Goal: Information Seeking & Learning: Learn about a topic

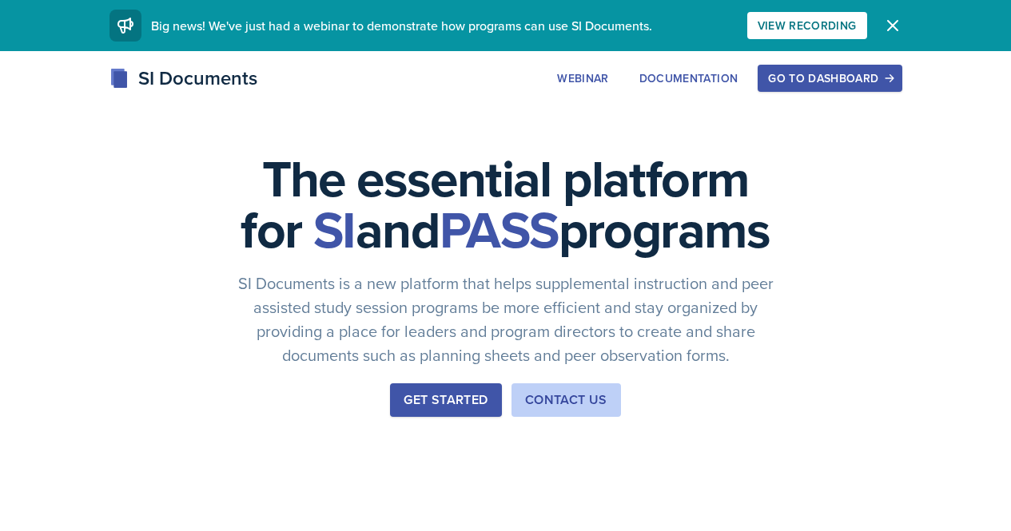
click at [891, 82] on div "Go to Dashboard" at bounding box center [829, 78] width 123 height 13
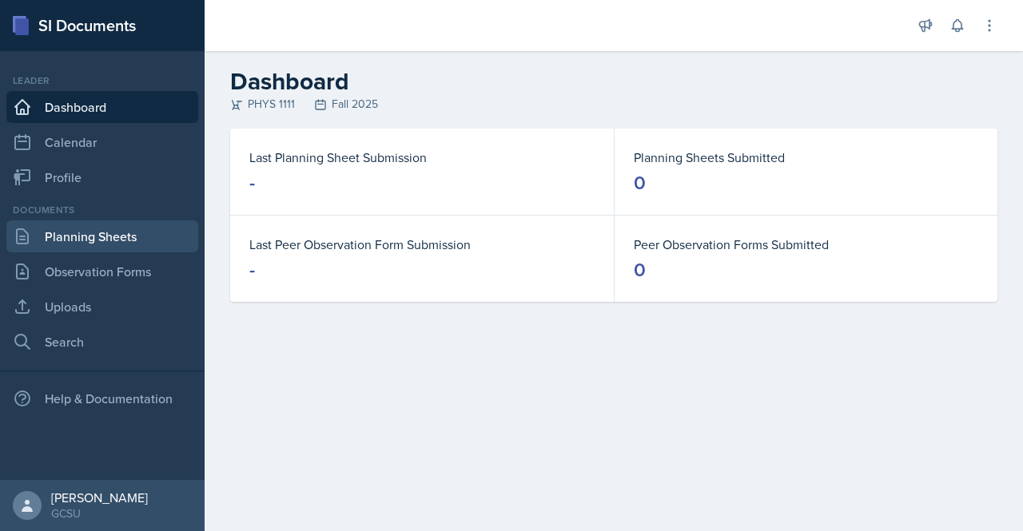
click at [104, 239] on link "Planning Sheets" at bounding box center [102, 236] width 192 height 32
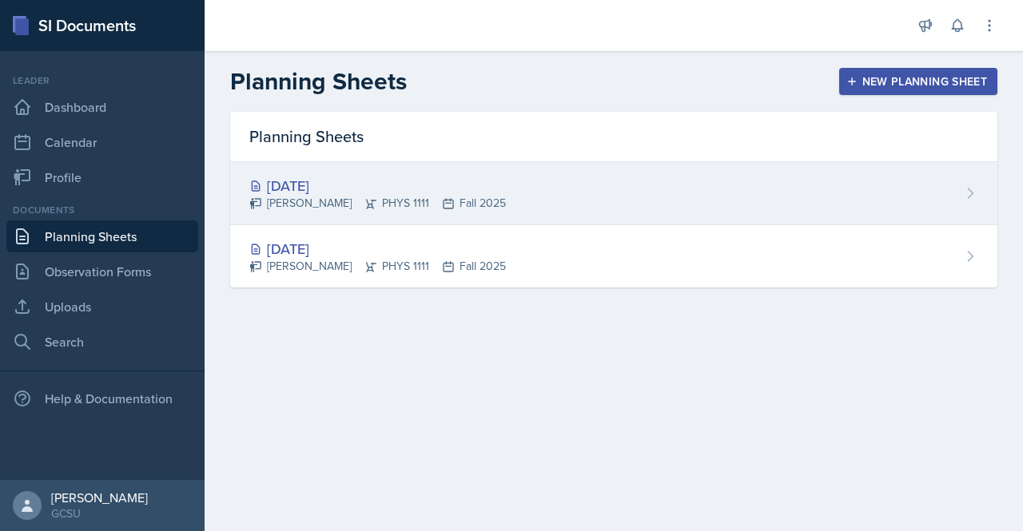
click at [318, 180] on div "[DATE]" at bounding box center [377, 186] width 256 height 22
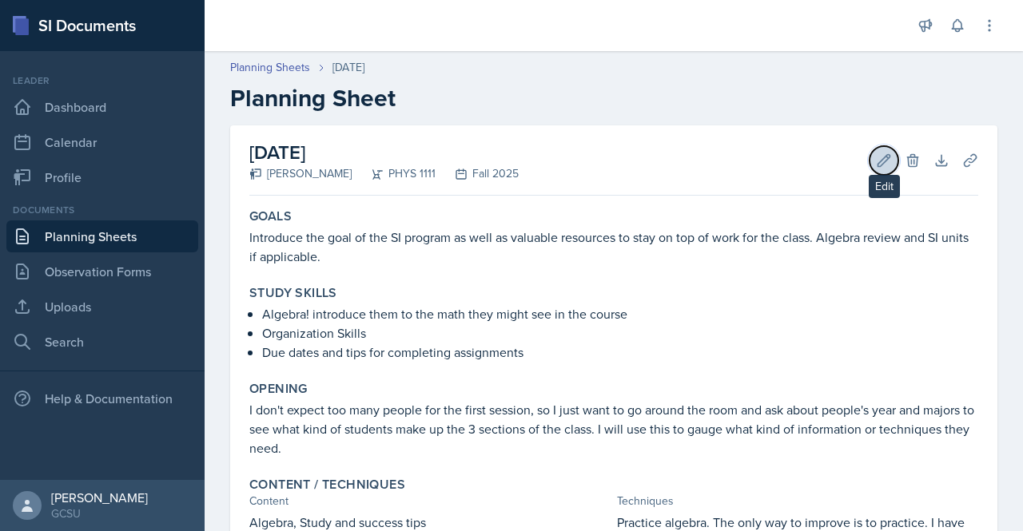
click at [878, 165] on icon at bounding box center [884, 160] width 12 height 12
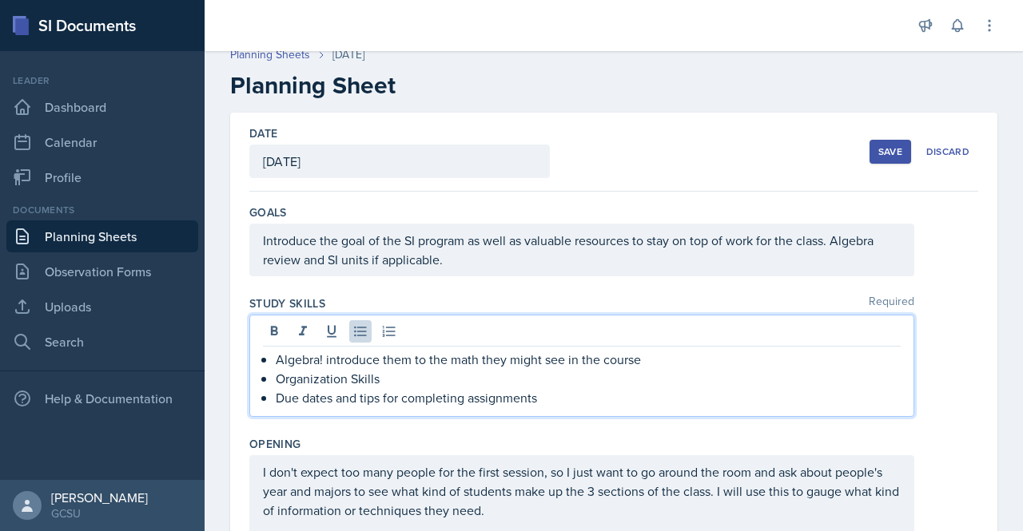
scroll to position [41, 0]
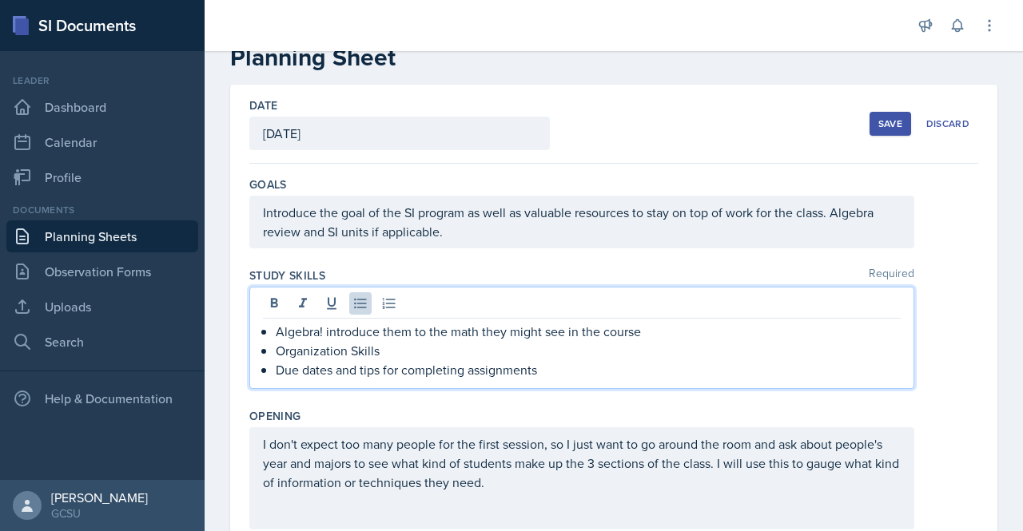
click at [542, 367] on p "Due dates and tips for completing assignments" at bounding box center [588, 369] width 625 height 19
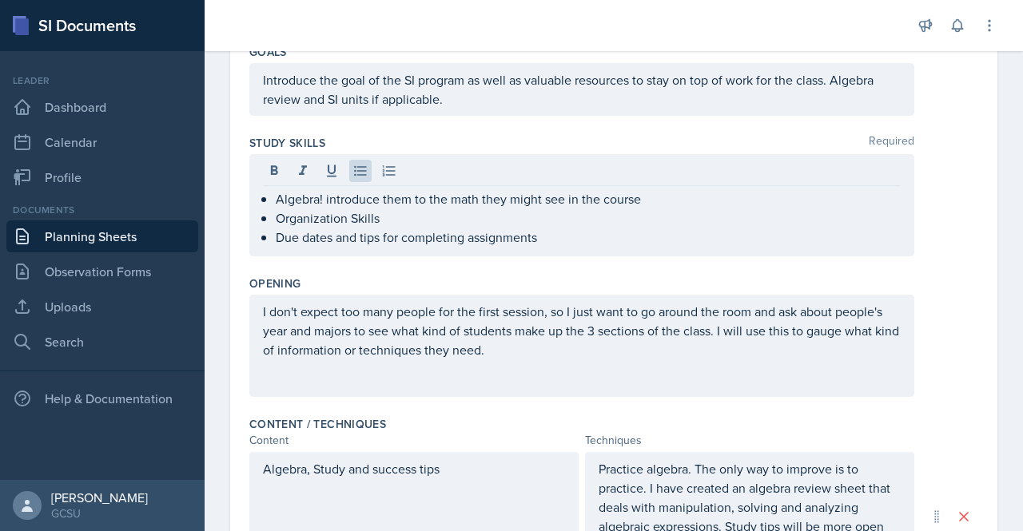
click at [551, 362] on div "I don't expect too many people for the first session, so I just want to go arou…" at bounding box center [581, 346] width 665 height 102
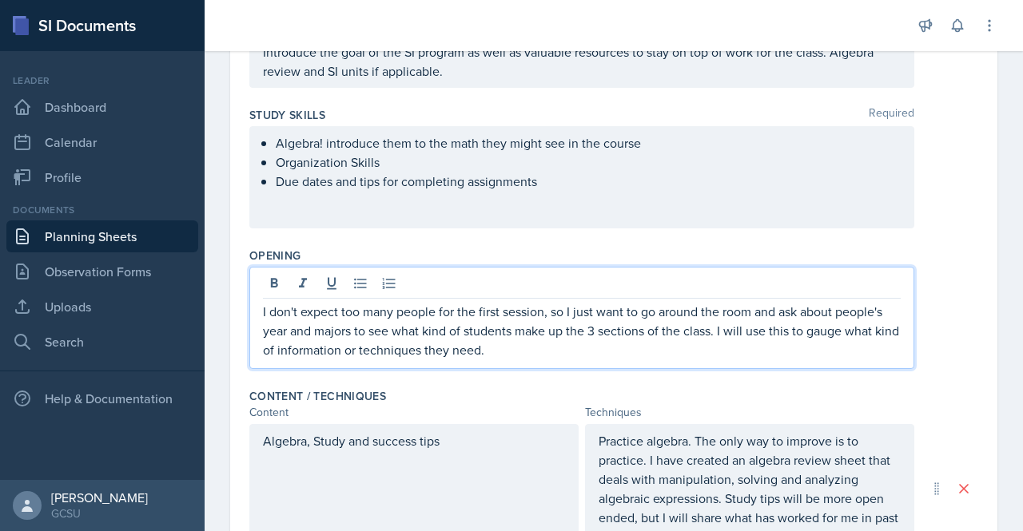
click at [546, 357] on p "I don't expect too many people for the first session, so I just want to go arou…" at bounding box center [582, 331] width 638 height 58
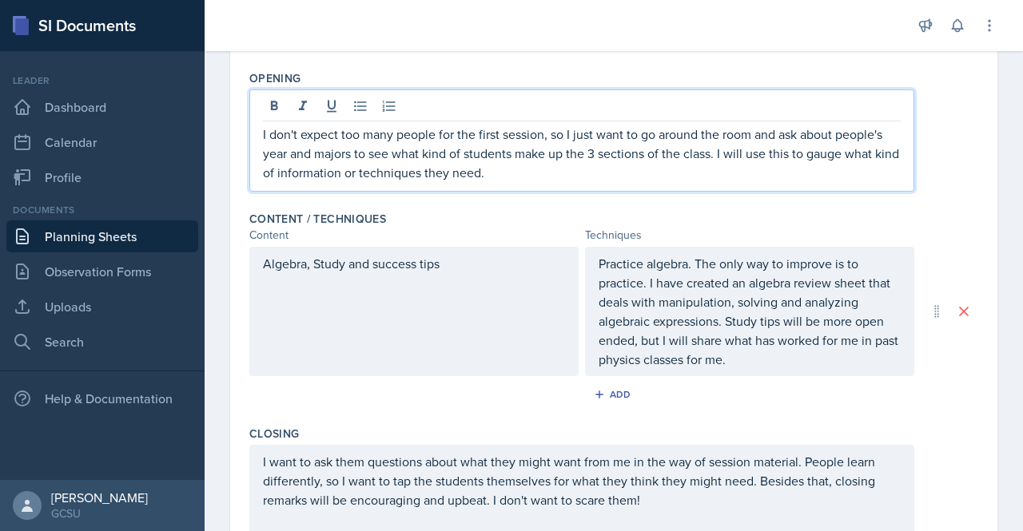
scroll to position [379, 0]
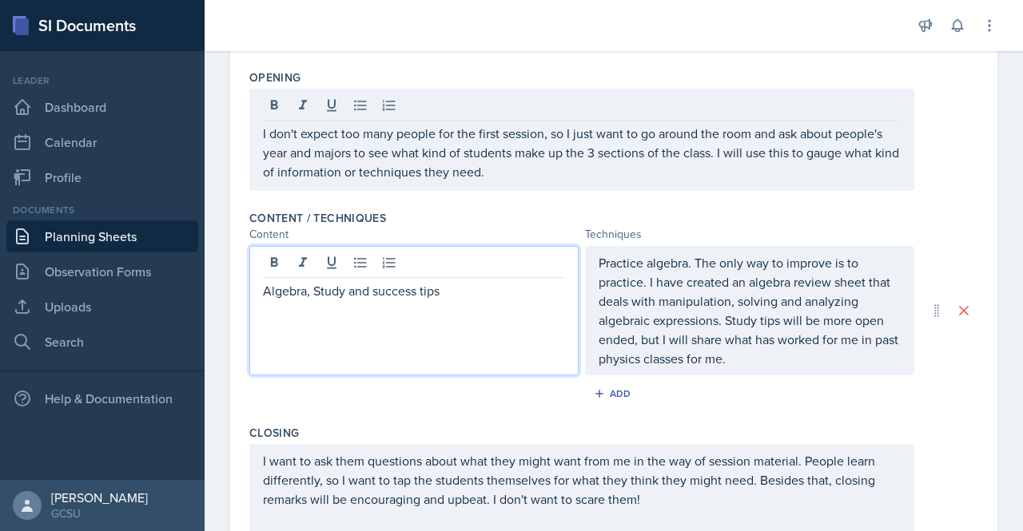
click at [476, 267] on div "Algebra, Study and success tips" at bounding box center [413, 310] width 329 height 129
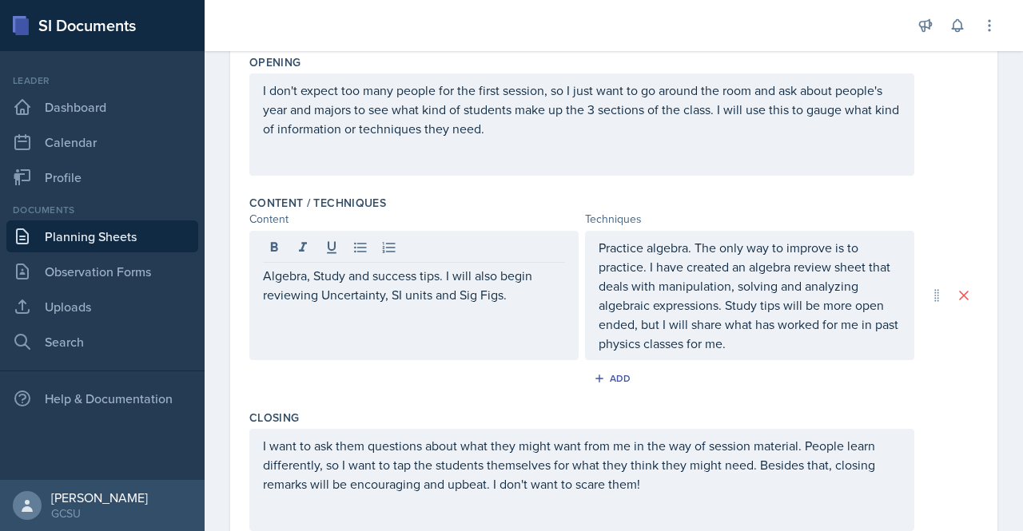
scroll to position [395, 0]
